Goal: Book appointment/travel/reservation

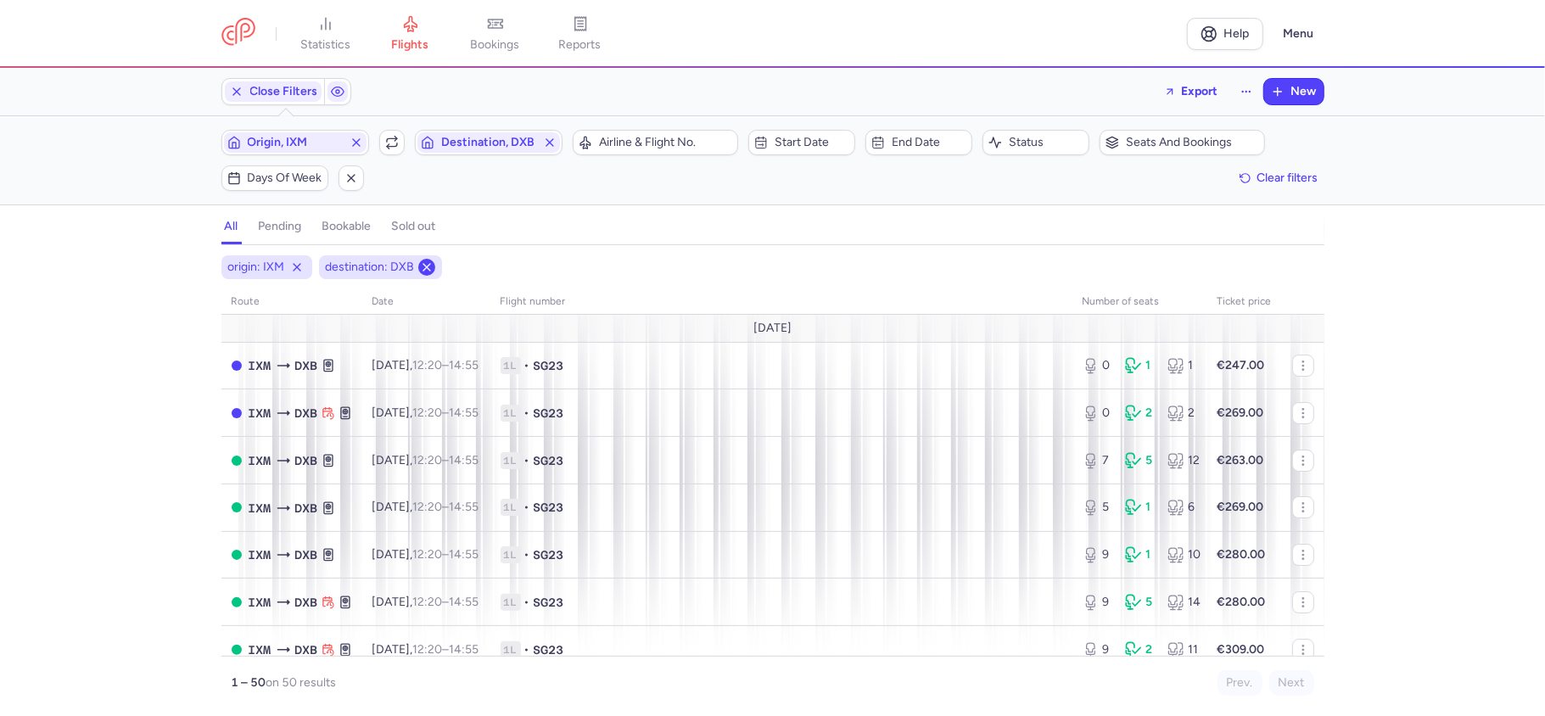
click at [425, 269] on line at bounding box center [426, 267] width 7 height 7
click at [294, 269] on icon at bounding box center [297, 268] width 14 height 14
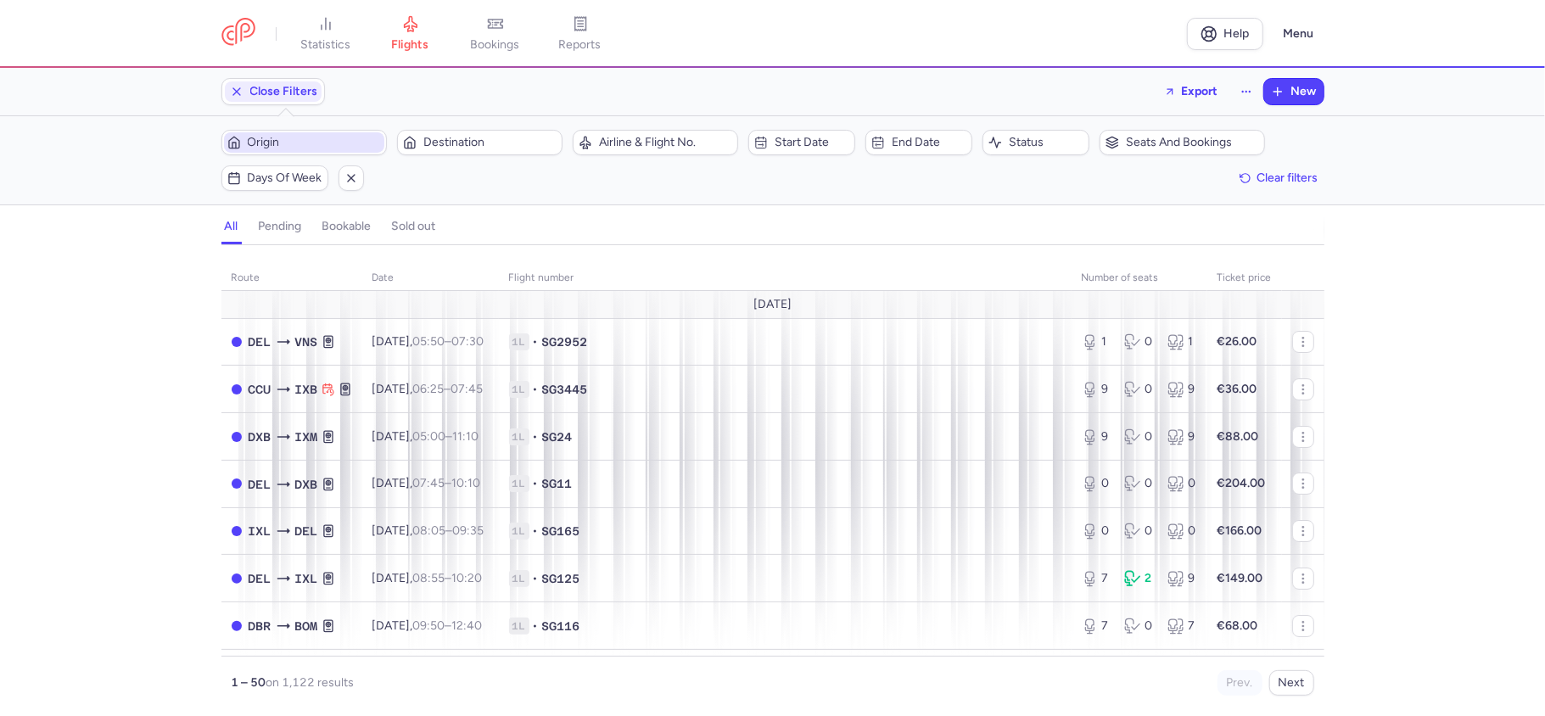
click at [340, 141] on span "Origin" at bounding box center [314, 143] width 133 height 14
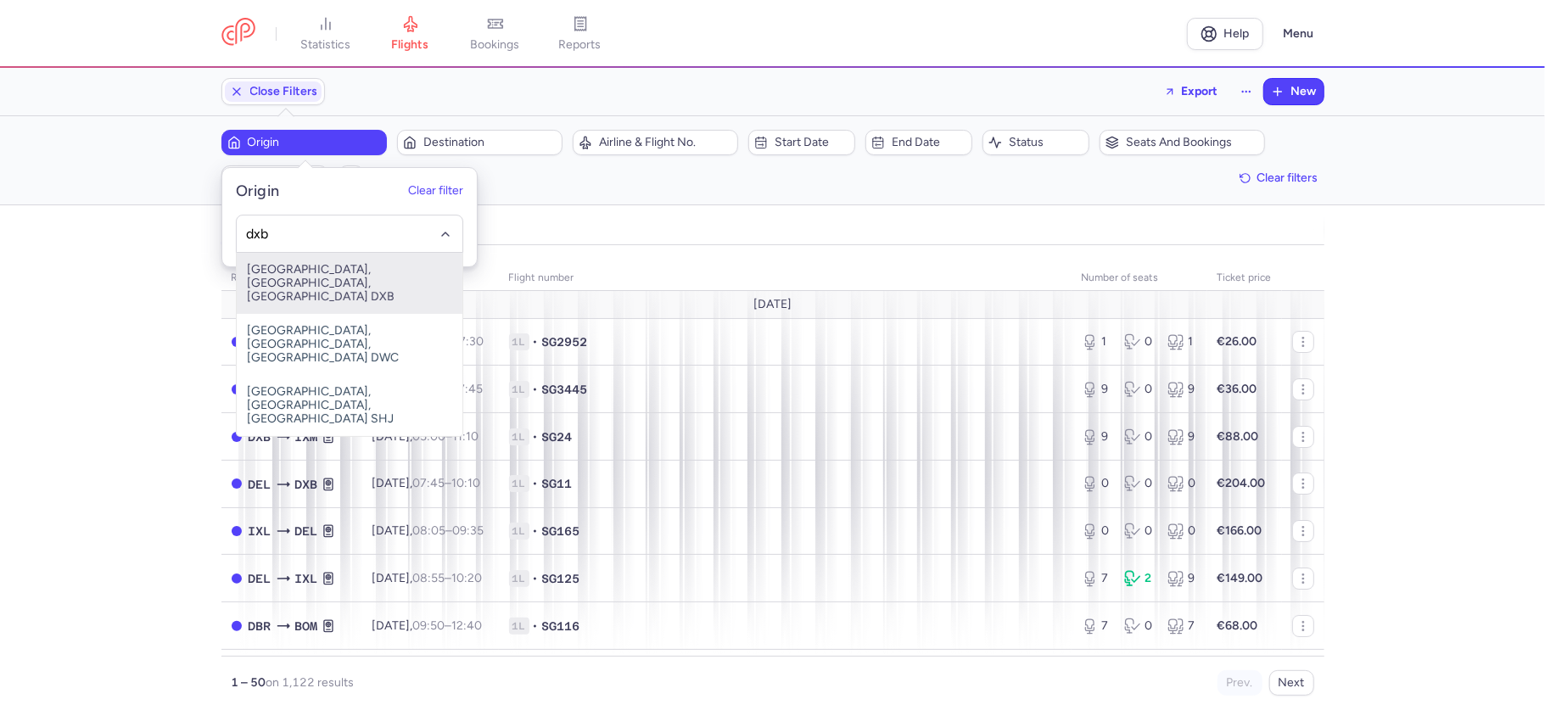
click at [417, 268] on span "[GEOGRAPHIC_DATA], [GEOGRAPHIC_DATA], [GEOGRAPHIC_DATA] DXB" at bounding box center [350, 283] width 226 height 61
type input "dxb"
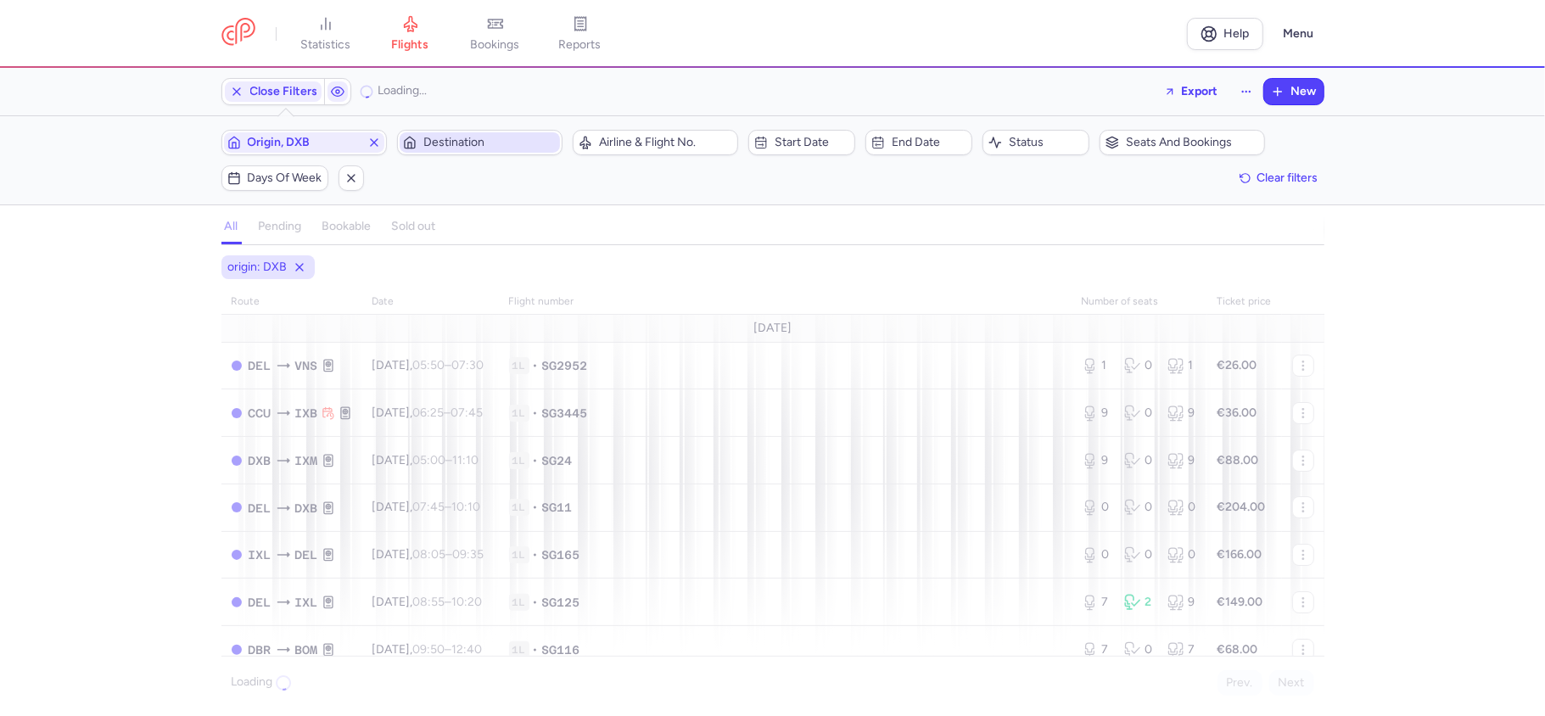
click at [514, 137] on span "Destination" at bounding box center [489, 143] width 133 height 14
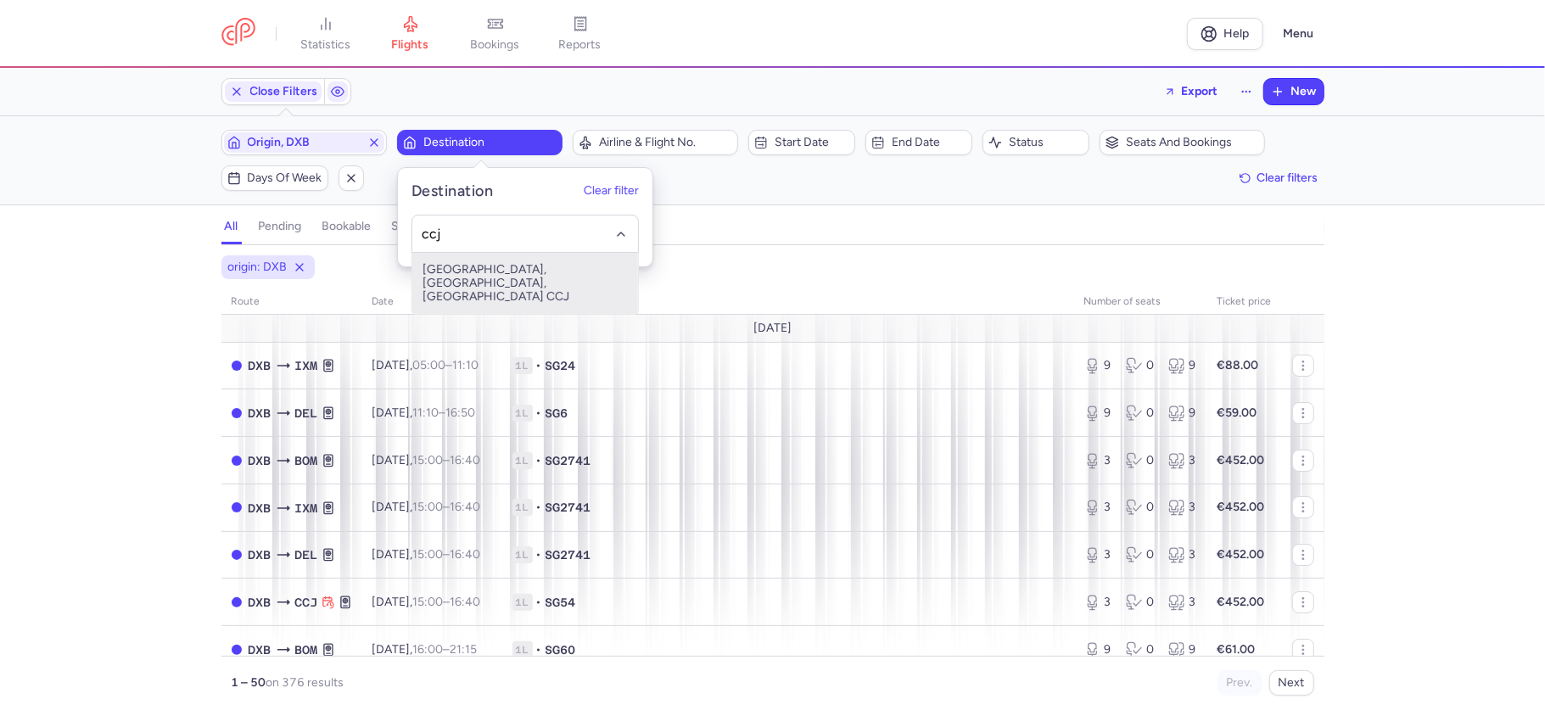
click at [518, 277] on span "[GEOGRAPHIC_DATA], [GEOGRAPHIC_DATA], [GEOGRAPHIC_DATA] CCJ" at bounding box center [525, 283] width 226 height 61
type input "ccj"
